Goal: Task Accomplishment & Management: Complete application form

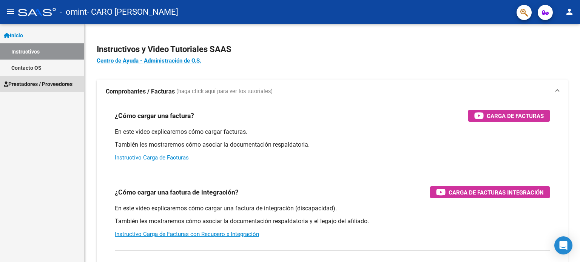
click at [50, 83] on span "Prestadores / Proveedores" at bounding box center [38, 84] width 69 height 8
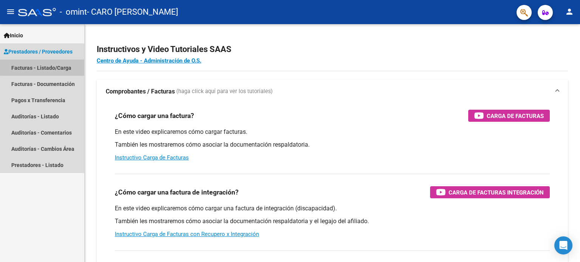
click at [51, 63] on link "Facturas - Listado/Carga" at bounding box center [42, 68] width 84 height 16
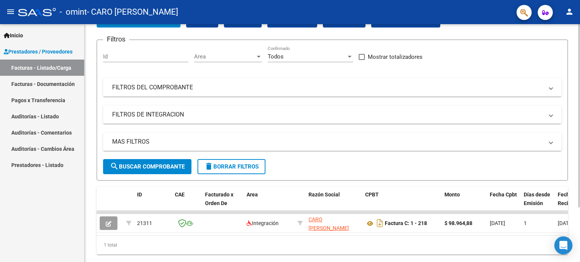
scroll to position [71, 0]
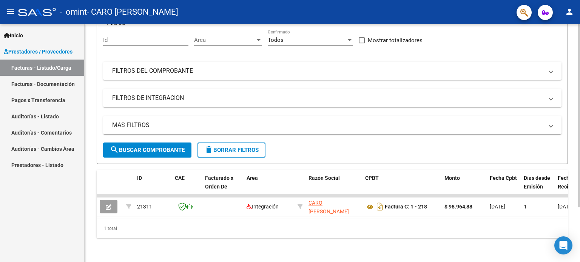
click at [580, 194] on div at bounding box center [579, 171] width 2 height 184
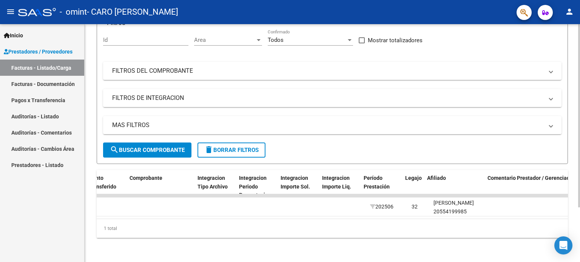
scroll to position [0, 717]
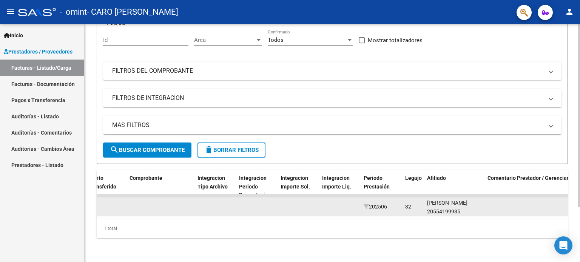
click at [438, 207] on div "[PERSON_NAME] 20554199985" at bounding box center [454, 207] width 54 height 17
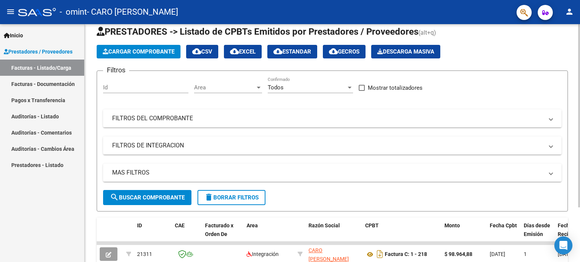
scroll to position [6, 0]
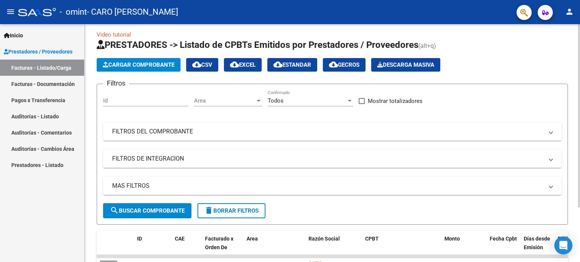
click at [580, 90] on div at bounding box center [579, 121] width 2 height 184
click at [165, 64] on span "Cargar Comprobante" at bounding box center [139, 65] width 72 height 7
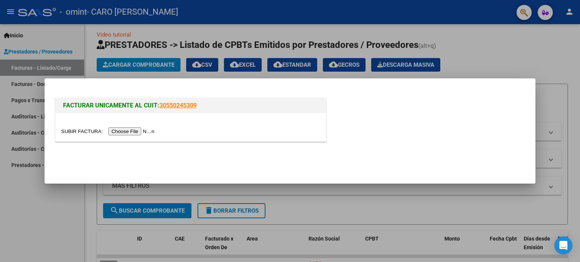
click at [131, 134] on input "file" at bounding box center [109, 132] width 96 height 8
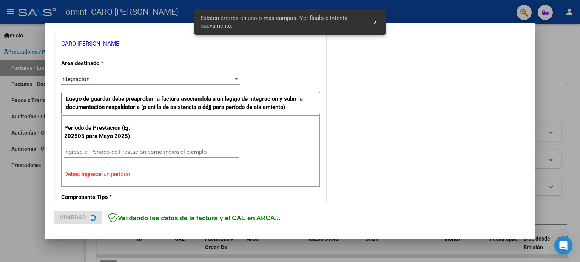
scroll to position [163, 0]
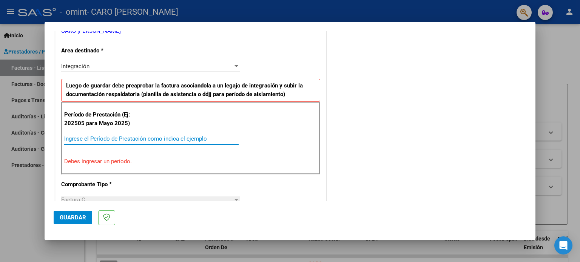
click at [193, 139] on input "Ingrese el Período de Prestación como indica el ejemplo" at bounding box center [151, 139] width 174 height 7
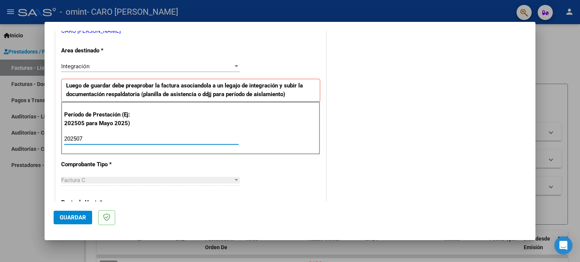
type input "202507"
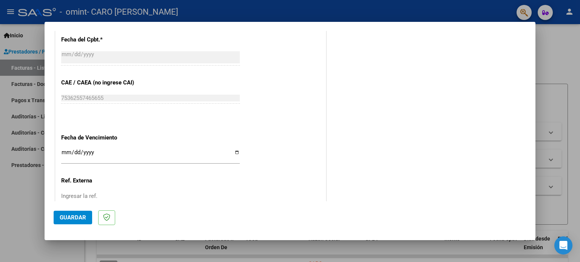
scroll to position [443, 0]
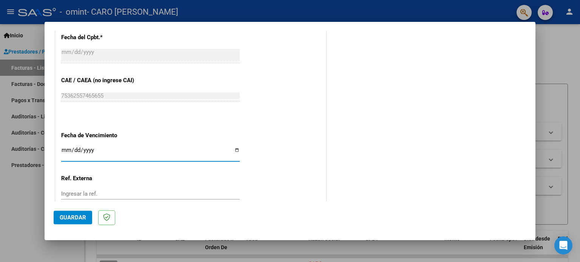
click at [234, 151] on input "Ingresar la fecha" at bounding box center [150, 153] width 179 height 12
type input "[DATE]"
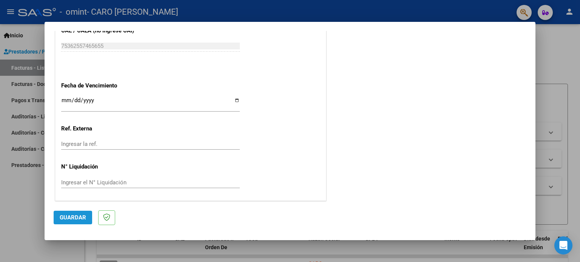
click at [73, 219] on span "Guardar" at bounding box center [73, 217] width 26 height 7
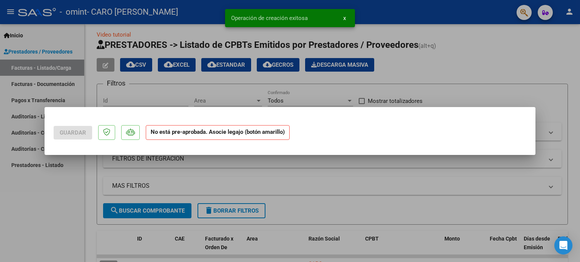
scroll to position [0, 0]
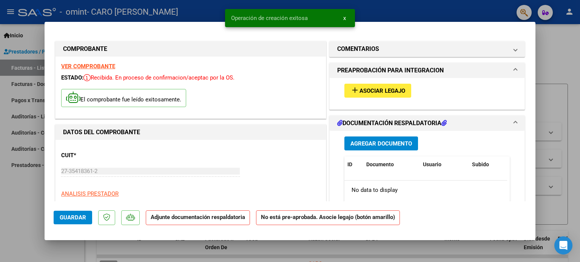
click at [385, 86] on button "add Asociar Legajo" at bounding box center [377, 91] width 67 height 14
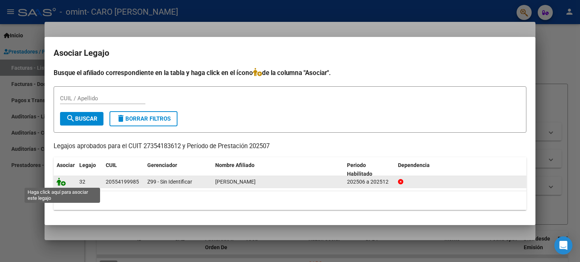
click at [62, 183] on icon at bounding box center [61, 182] width 9 height 8
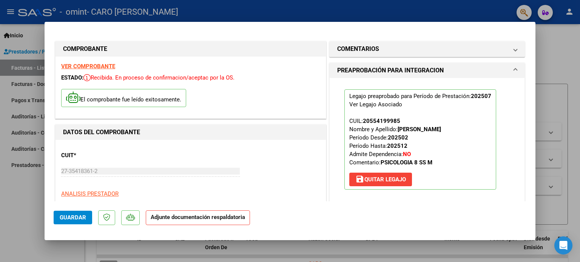
click at [209, 220] on strong "Adjunte documentación respaldatoria" at bounding box center [198, 217] width 94 height 7
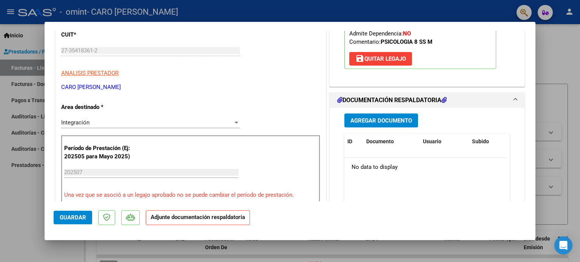
scroll to position [139, 0]
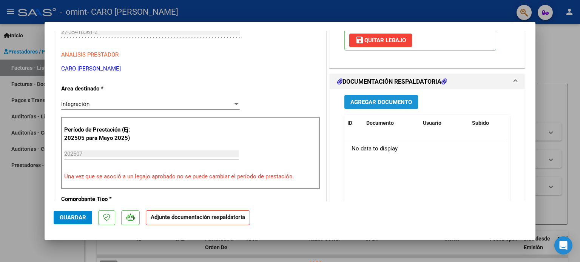
click at [401, 103] on span "Agregar Documento" at bounding box center [381, 102] width 62 height 7
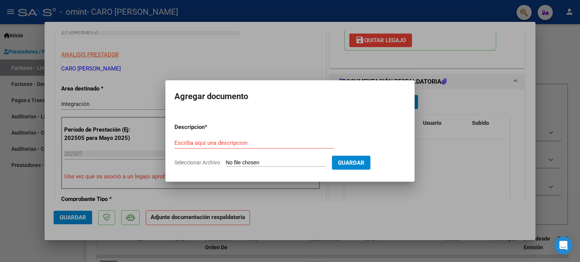
click at [208, 160] on span "Seleccionar Archivo" at bounding box center [197, 163] width 46 height 6
click at [226, 160] on input "Seleccionar Archivo" at bounding box center [276, 163] width 100 height 7
type input "C:\fakepath\asistencia [PERSON_NAME][DATE].pdf"
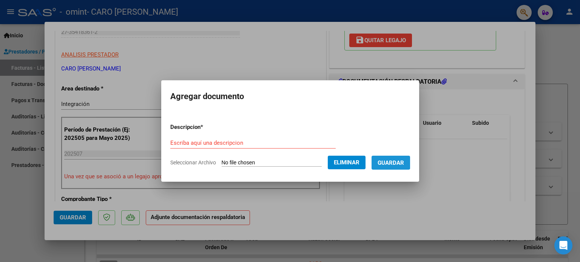
click at [392, 160] on span "Guardar" at bounding box center [391, 163] width 26 height 7
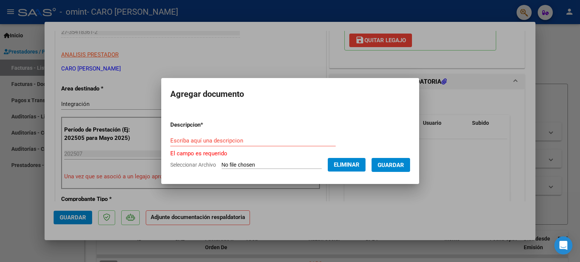
drag, startPoint x: 326, startPoint y: 130, endPoint x: 322, endPoint y: 139, distance: 9.8
click at [322, 139] on form "Descripcion * Escriba aquí una descripcion El campo es requerido Seleccionar Ar…" at bounding box center [290, 145] width 240 height 60
click at [322, 139] on input "Escriba aquí una descripcion" at bounding box center [252, 140] width 165 height 7
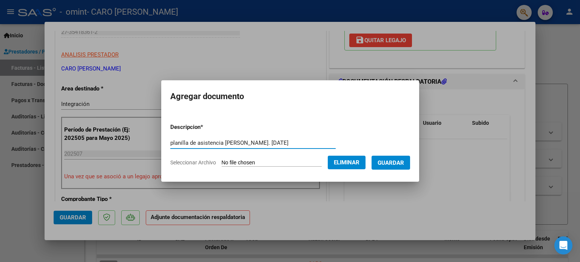
type input "planilla de asistencia [PERSON_NAME]. [DATE]"
click at [393, 160] on span "Guardar" at bounding box center [391, 163] width 26 height 7
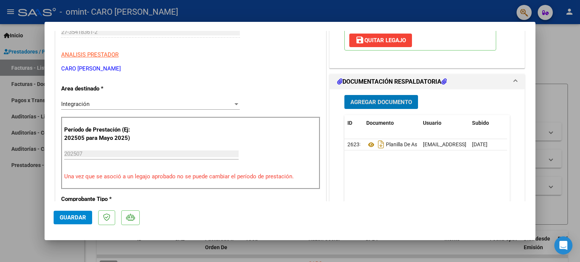
click at [103, 179] on p "Una vez que se asoció a un legajo aprobado no se puede cambiar el período de pr…" at bounding box center [190, 177] width 253 height 9
click at [68, 217] on span "Guardar" at bounding box center [73, 217] width 26 height 7
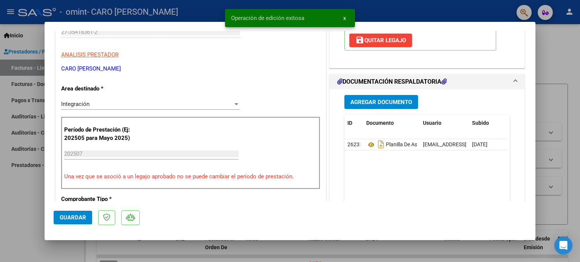
click at [564, 151] on div at bounding box center [290, 131] width 580 height 262
type input "$ 0,00"
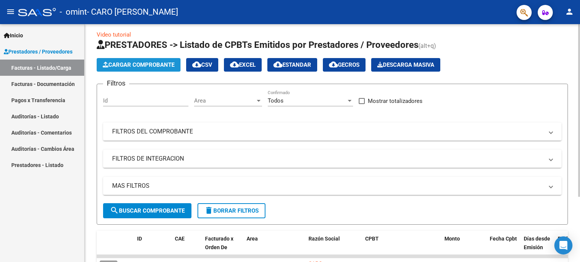
click at [128, 65] on span "Cargar Comprobante" at bounding box center [139, 65] width 72 height 7
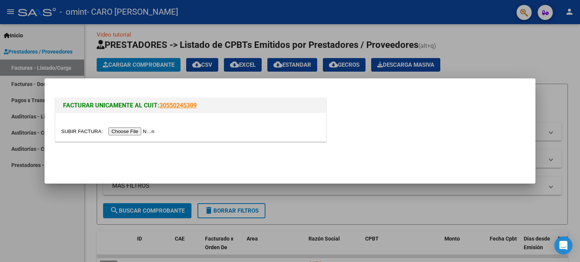
click at [132, 131] on input "file" at bounding box center [109, 132] width 96 height 8
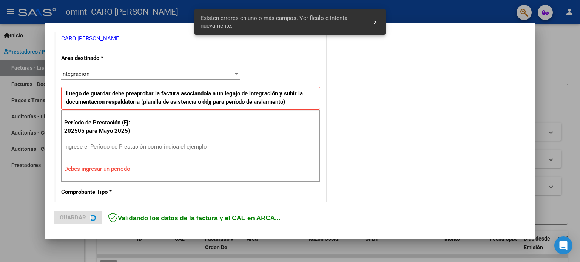
scroll to position [163, 0]
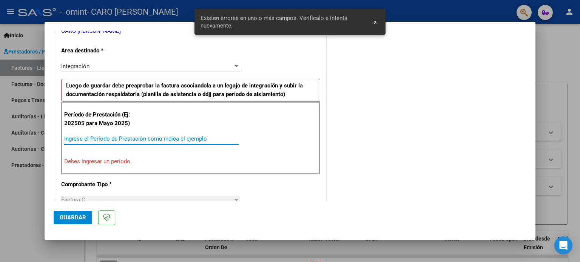
click at [169, 137] on input "Ingrese el Período de Prestación como indica el ejemplo" at bounding box center [151, 139] width 174 height 7
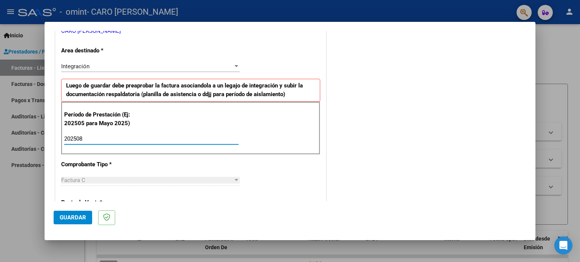
type input "202508"
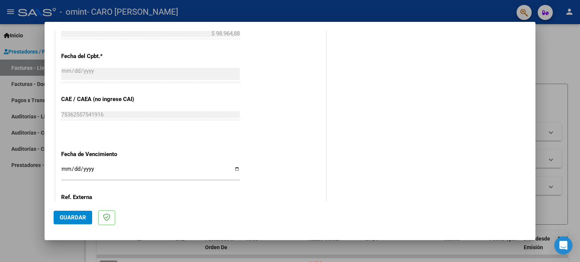
scroll to position [452, 0]
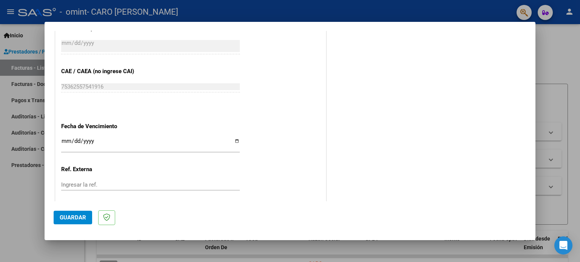
click at [233, 140] on input "Ingresar la fecha" at bounding box center [150, 144] width 179 height 12
type input "[DATE]"
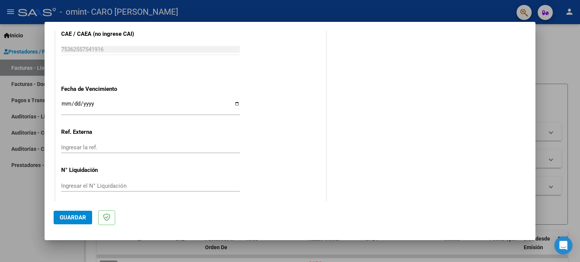
scroll to position [493, 0]
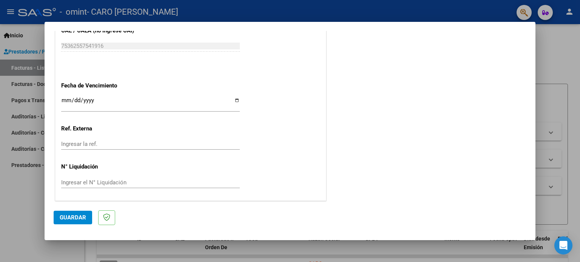
click at [72, 215] on span "Guardar" at bounding box center [73, 217] width 26 height 7
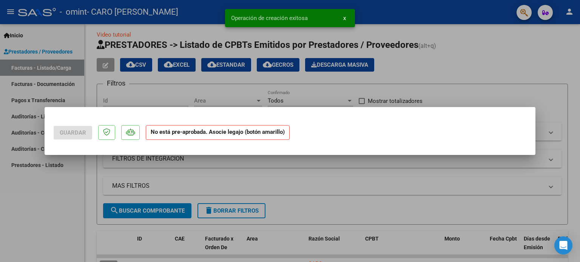
scroll to position [0, 0]
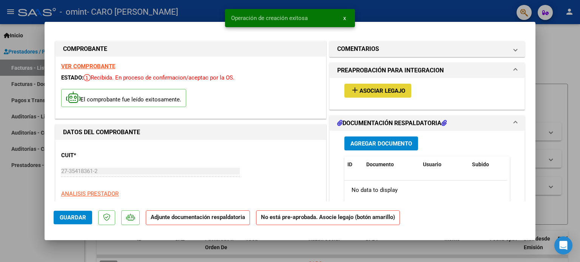
click at [359, 91] on span "Asociar Legajo" at bounding box center [382, 91] width 46 height 7
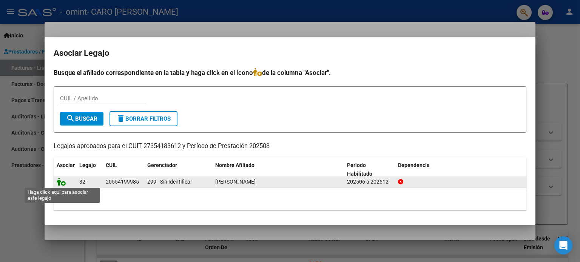
click at [57, 184] on icon at bounding box center [61, 182] width 9 height 8
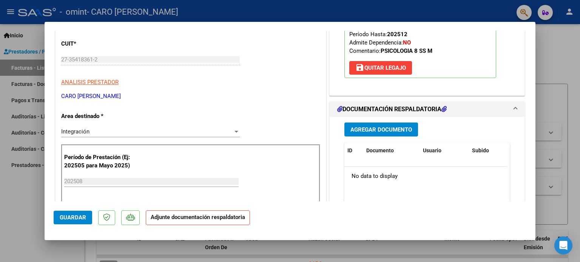
scroll to position [151, 0]
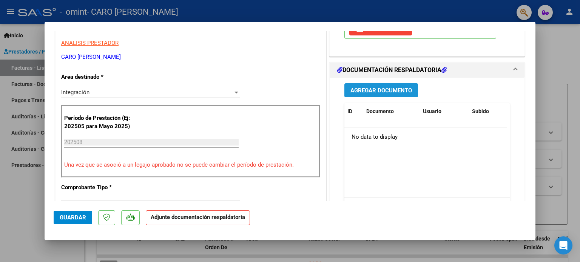
click at [406, 88] on span "Agregar Documento" at bounding box center [381, 90] width 62 height 7
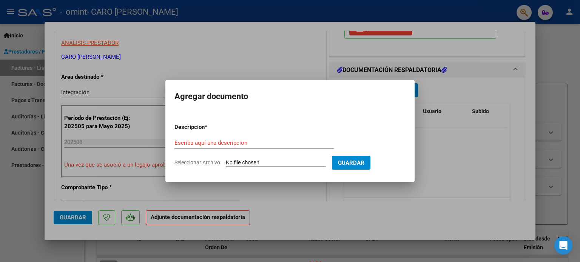
click at [196, 164] on span "Seleccionar Archivo" at bounding box center [197, 163] width 46 height 6
click at [226, 164] on input "Seleccionar Archivo" at bounding box center [276, 163] width 100 height 7
type input "C:\fakepath\asistencia [PERSON_NAME].pdf"
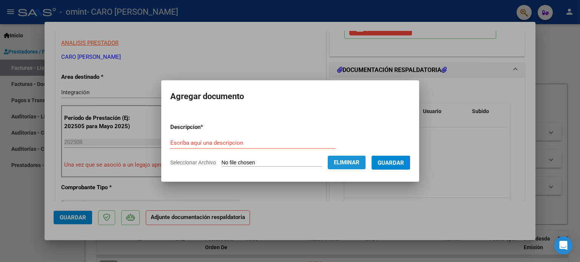
click at [357, 167] on button "Eliminar" at bounding box center [347, 163] width 38 height 14
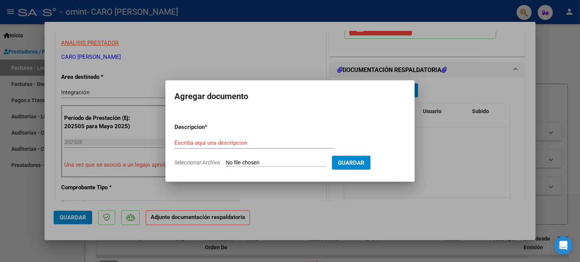
click at [205, 161] on span "Seleccionar Archivo" at bounding box center [197, 163] width 46 height 6
click at [226, 161] on input "Seleccionar Archivo" at bounding box center [276, 163] width 100 height 7
type input "C:\fakepath\asistencia [PERSON_NAME][DATE].pdf"
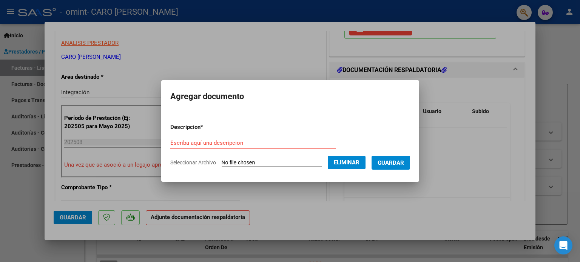
click at [386, 165] on span "Guardar" at bounding box center [391, 163] width 26 height 7
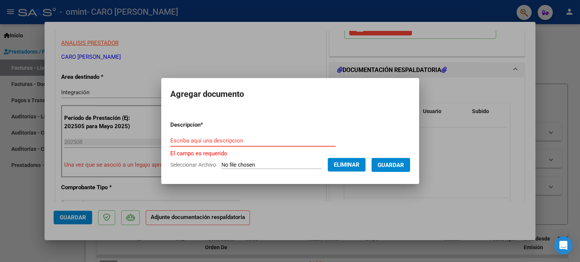
click at [320, 142] on input "Escriba aquí una descripcion" at bounding box center [252, 140] width 165 height 7
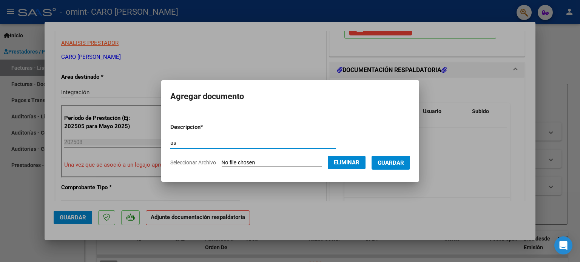
type input "a"
type input "planilla de asistencia agosto 2025"
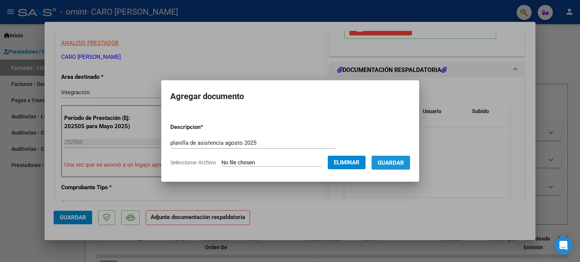
click at [390, 161] on span "Guardar" at bounding box center [391, 163] width 26 height 7
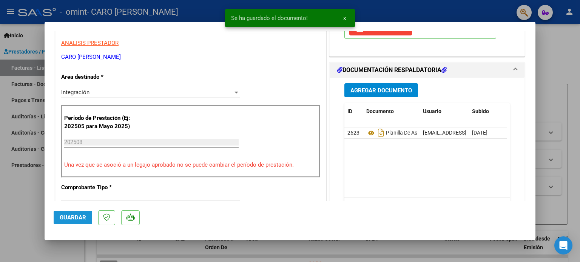
click at [82, 215] on span "Guardar" at bounding box center [73, 217] width 26 height 7
click at [566, 134] on div at bounding box center [290, 131] width 580 height 262
type input "$ 0,00"
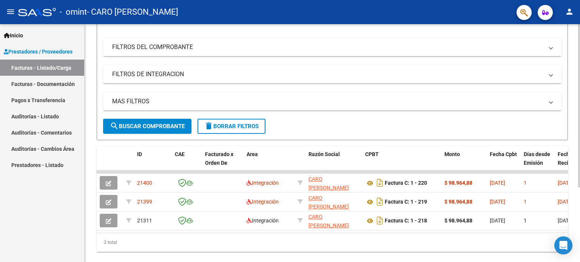
scroll to position [109, 0]
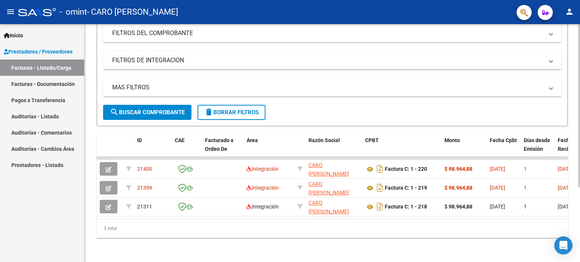
click at [580, 201] on div at bounding box center [579, 181] width 2 height 164
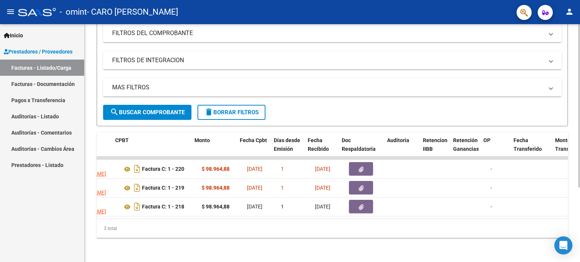
scroll to position [0, 250]
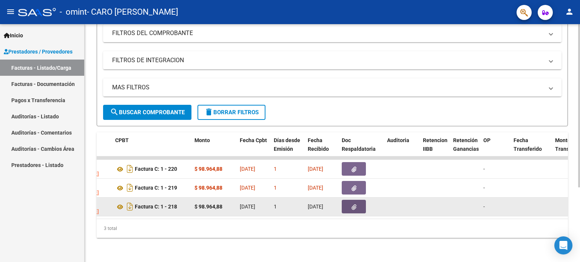
click at [358, 200] on button "button" at bounding box center [354, 207] width 24 height 14
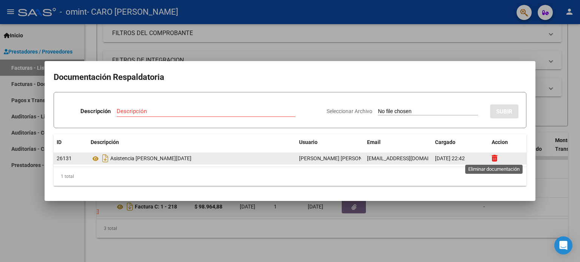
click at [493, 157] on icon at bounding box center [495, 158] width 6 height 7
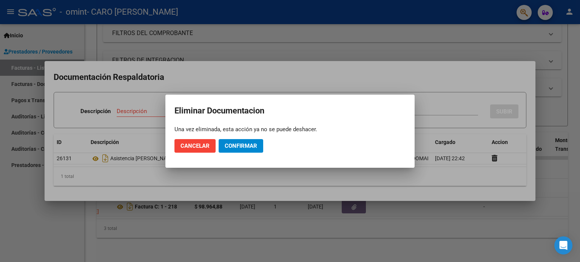
click at [384, 182] on div at bounding box center [290, 131] width 580 height 262
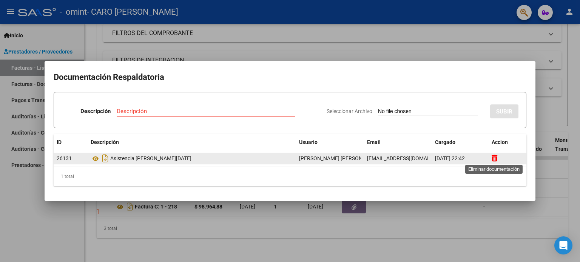
click at [492, 161] on icon at bounding box center [495, 158] width 6 height 7
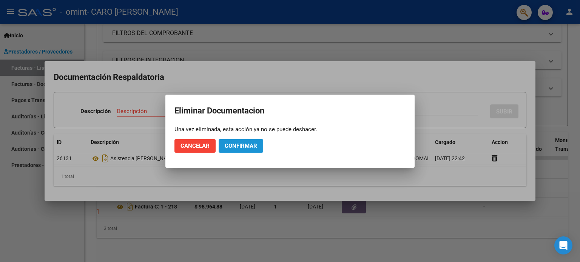
click at [257, 147] on span "Confirmar" at bounding box center [241, 146] width 32 height 7
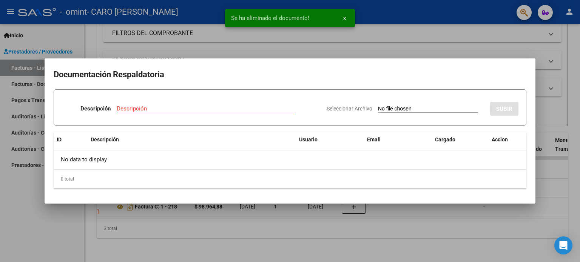
drag, startPoint x: 231, startPoint y: 216, endPoint x: 156, endPoint y: 217, distance: 75.5
click at [156, 217] on div at bounding box center [290, 131] width 580 height 262
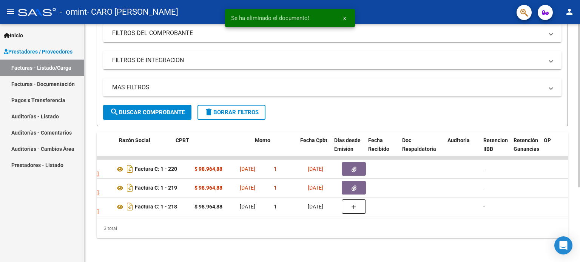
scroll to position [0, 0]
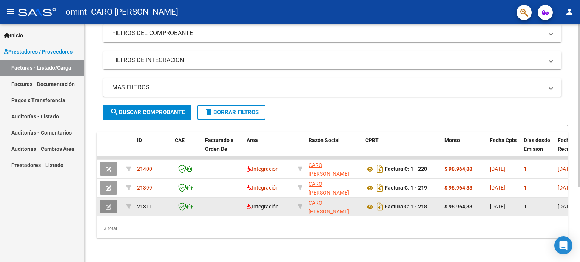
click at [106, 204] on span "button" at bounding box center [109, 207] width 6 height 7
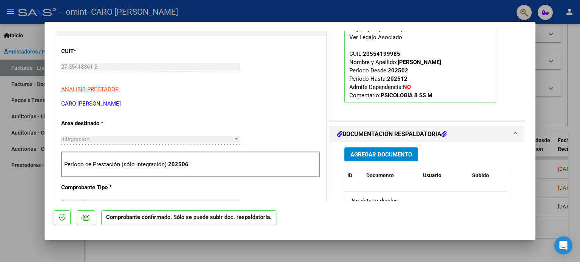
scroll to position [229, 0]
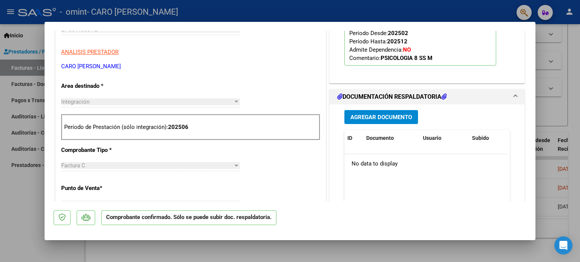
click at [385, 122] on button "Agregar Documento" at bounding box center [381, 117] width 74 height 14
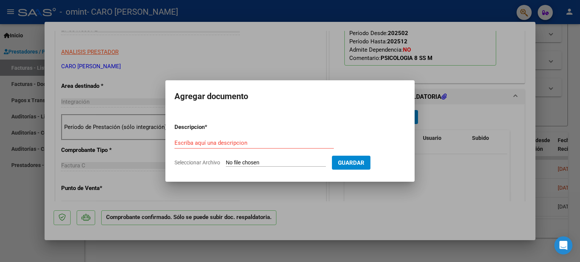
click at [201, 162] on span "Seleccionar Archivo" at bounding box center [197, 163] width 46 height 6
click at [226, 162] on input "Seleccionar Archivo" at bounding box center [276, 163] width 100 height 7
type input "C:\fakepath\asistencia [PERSON_NAME][DATE].pdf"
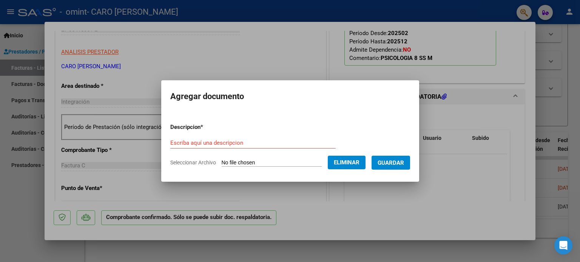
click at [304, 148] on div "Escriba aquí una descripcion" at bounding box center [252, 142] width 165 height 11
type input "asistencia [PERSON_NAME][DATE]"
click at [392, 157] on button "Guardar" at bounding box center [391, 163] width 39 height 14
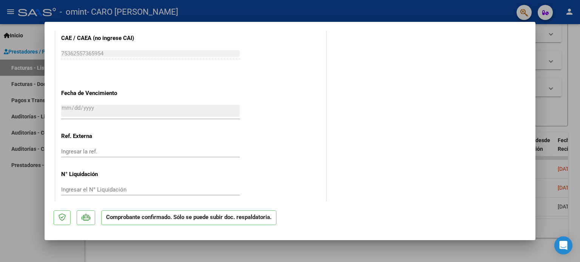
scroll to position [545, 0]
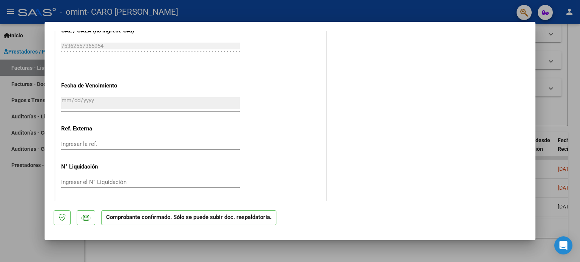
click at [551, 214] on div at bounding box center [290, 131] width 580 height 262
type input "$ 0,00"
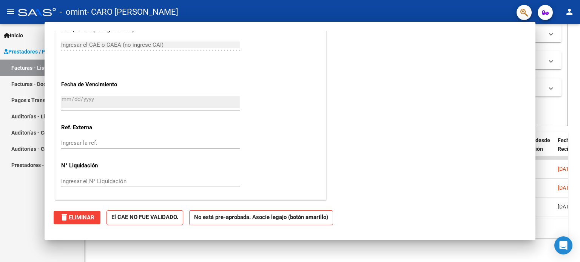
scroll to position [0, 0]
